Goal: Navigation & Orientation: Find specific page/section

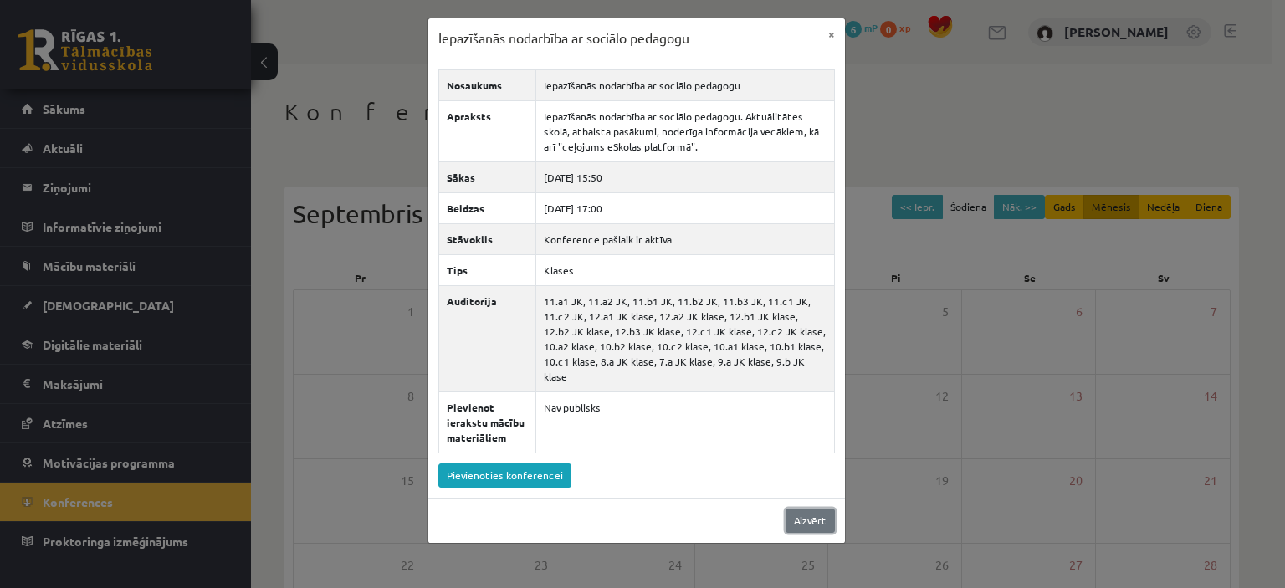
click at [830, 515] on link "Aizvērt" at bounding box center [810, 521] width 49 height 24
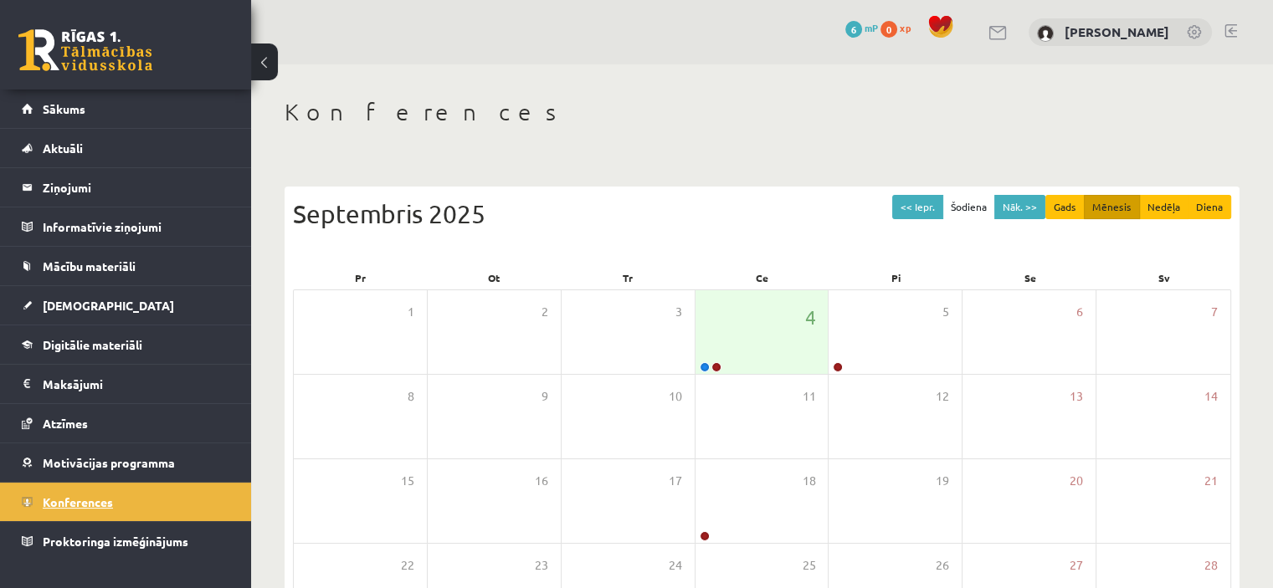
click at [170, 499] on link "Konferences" at bounding box center [126, 502] width 208 height 38
click at [127, 105] on link "Sākums" at bounding box center [126, 109] width 208 height 38
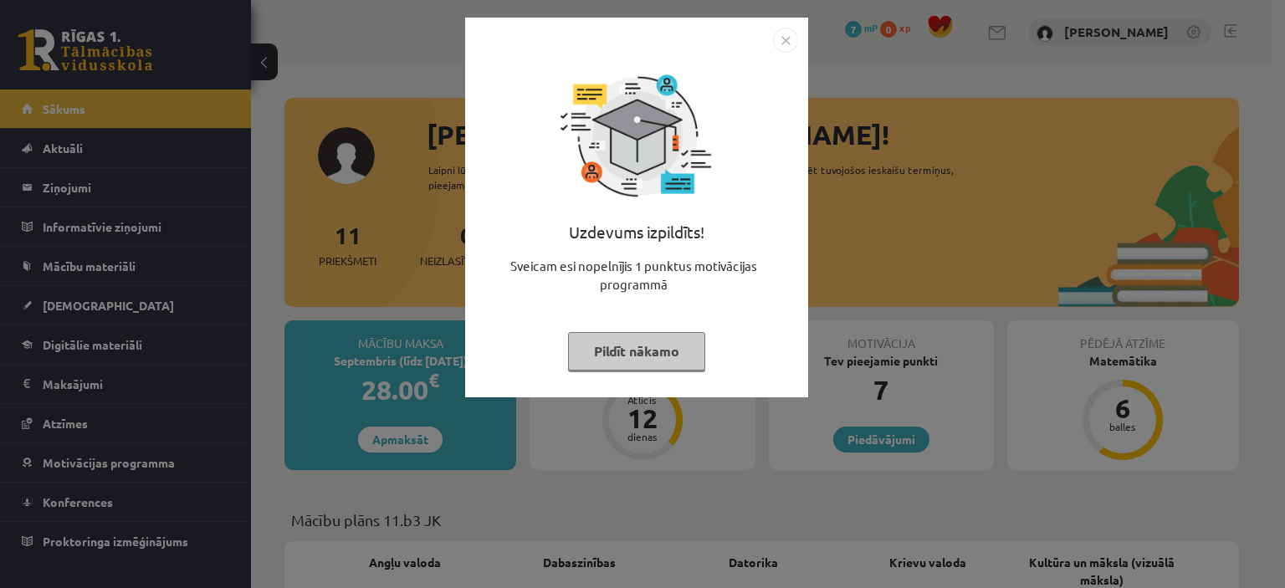
click at [784, 40] on img "Close" at bounding box center [785, 40] width 25 height 25
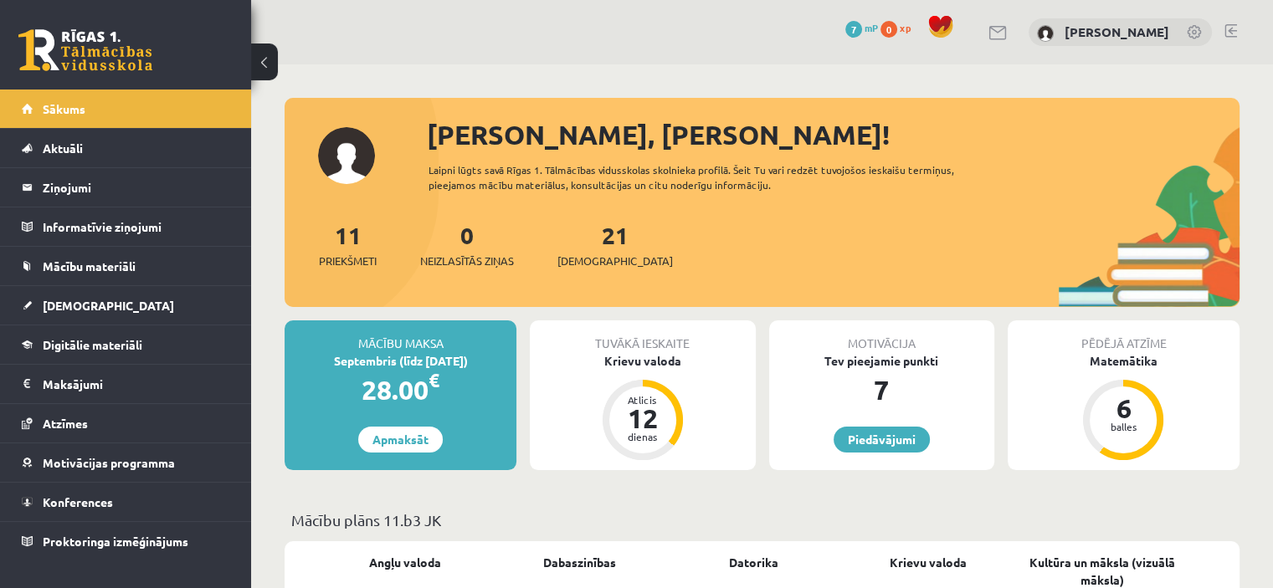
click at [862, 29] on span "7" at bounding box center [853, 29] width 17 height 17
